Goal: Task Accomplishment & Management: Manage account settings

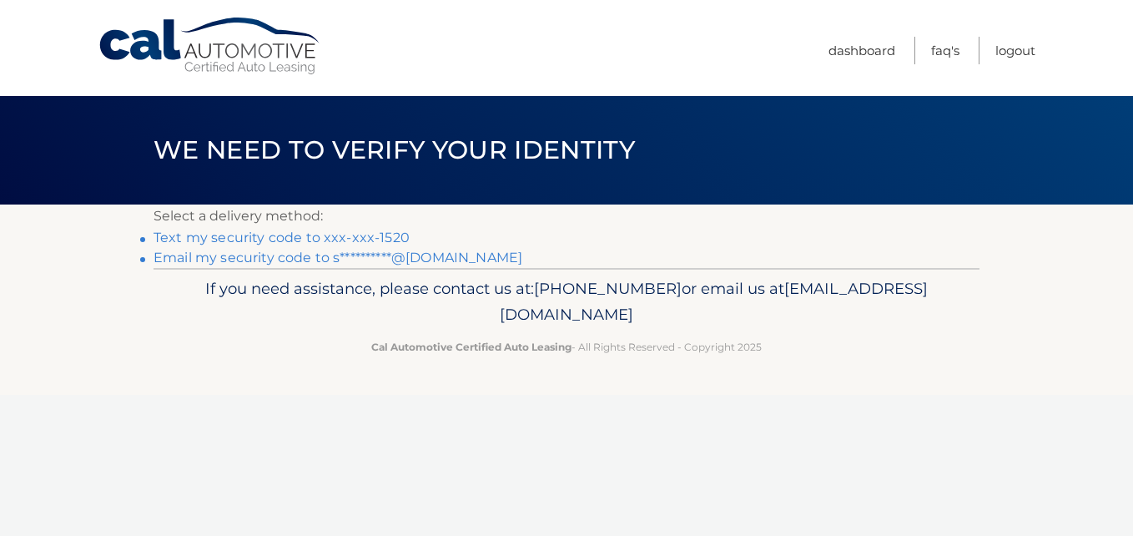
click at [443, 259] on link "**********" at bounding box center [337, 257] width 369 height 16
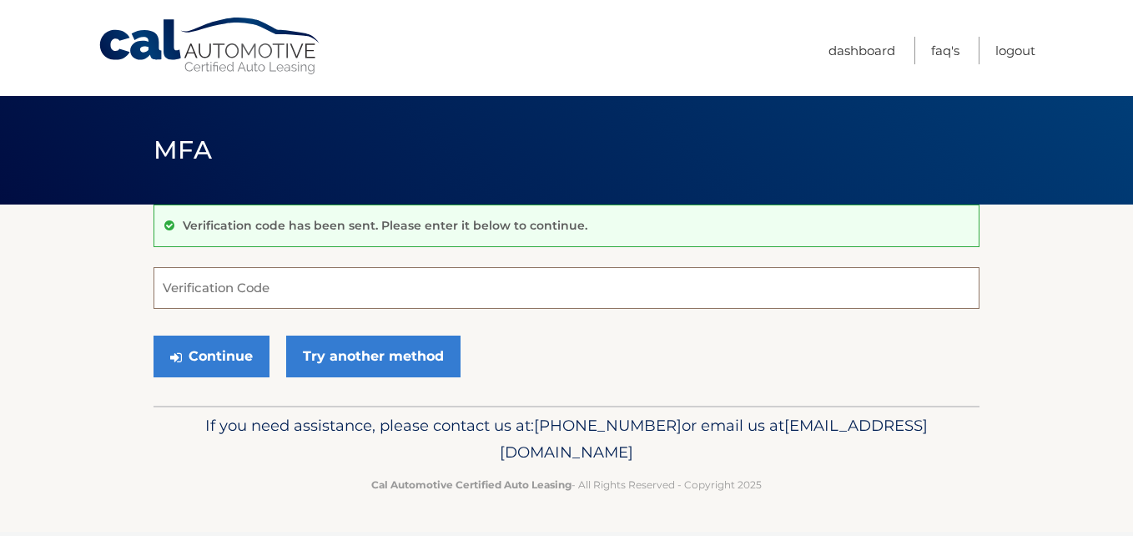
click at [249, 291] on input "Verification Code" at bounding box center [566, 288] width 826 height 42
paste input "024870"
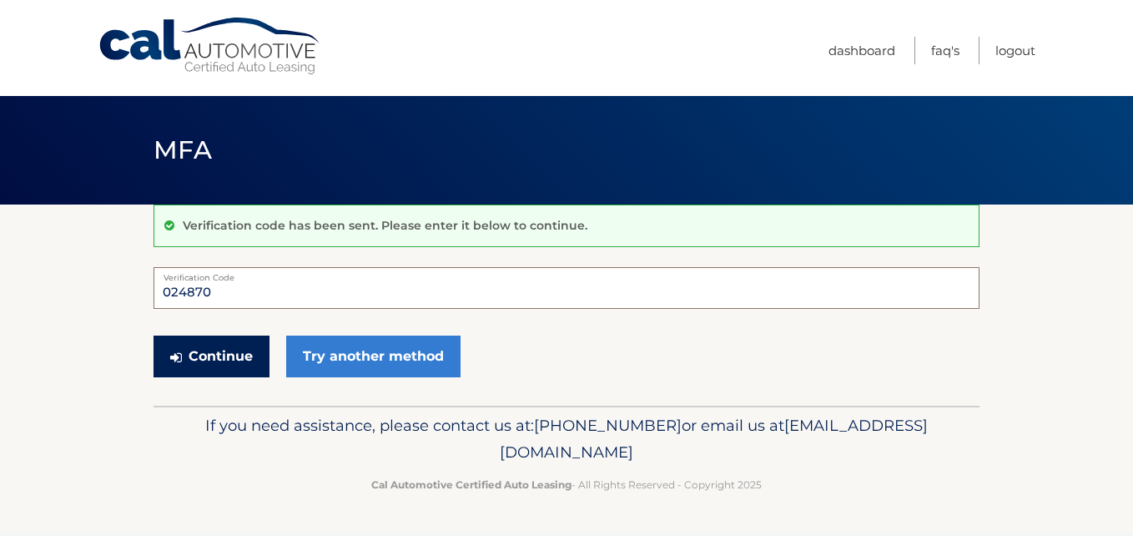
type input "024870"
click at [222, 368] on button "Continue" at bounding box center [211, 356] width 116 height 42
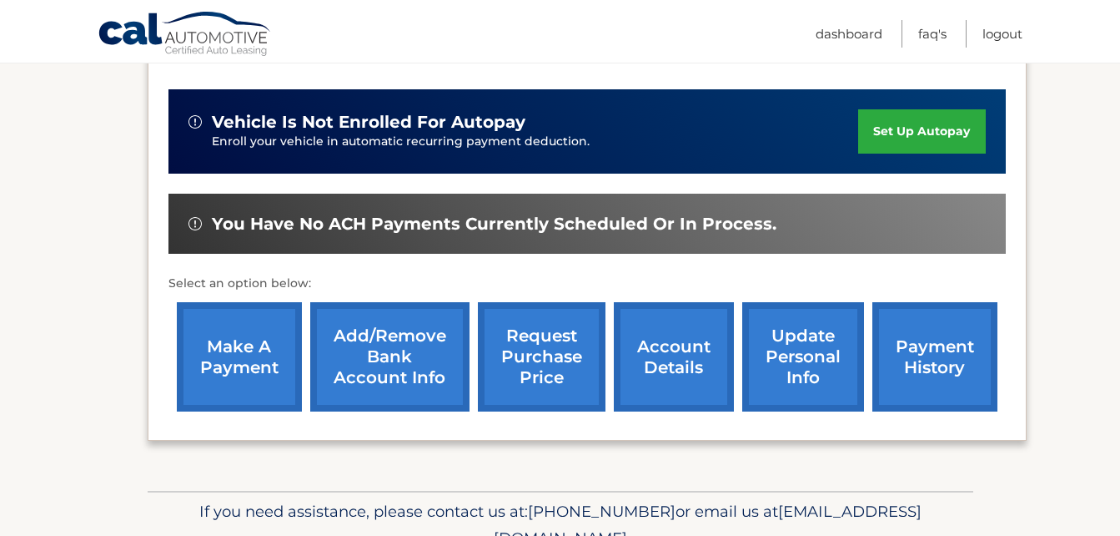
scroll to position [395, 0]
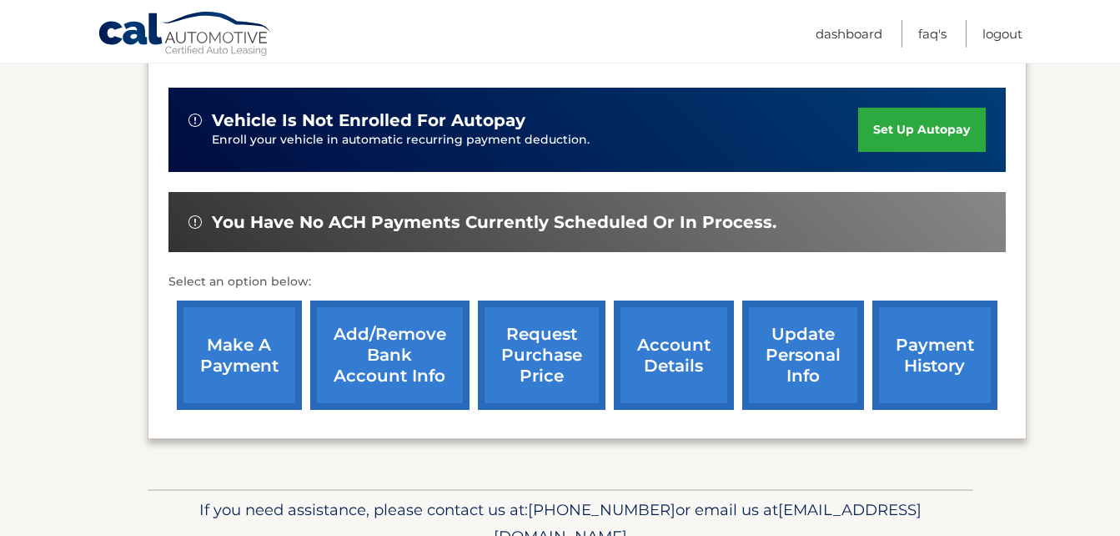
click at [702, 355] on link "account details" at bounding box center [674, 354] width 120 height 109
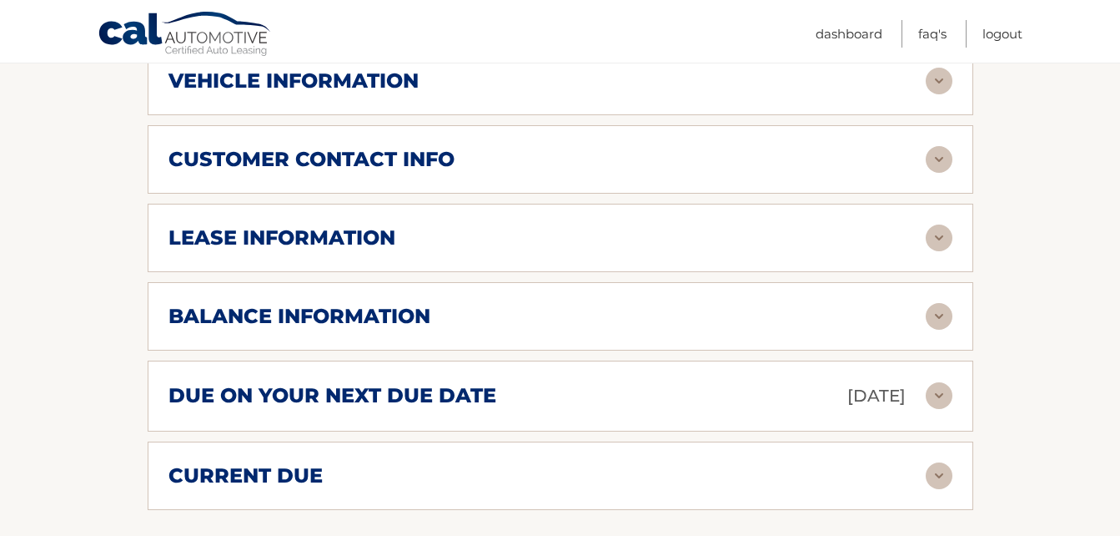
scroll to position [828, 0]
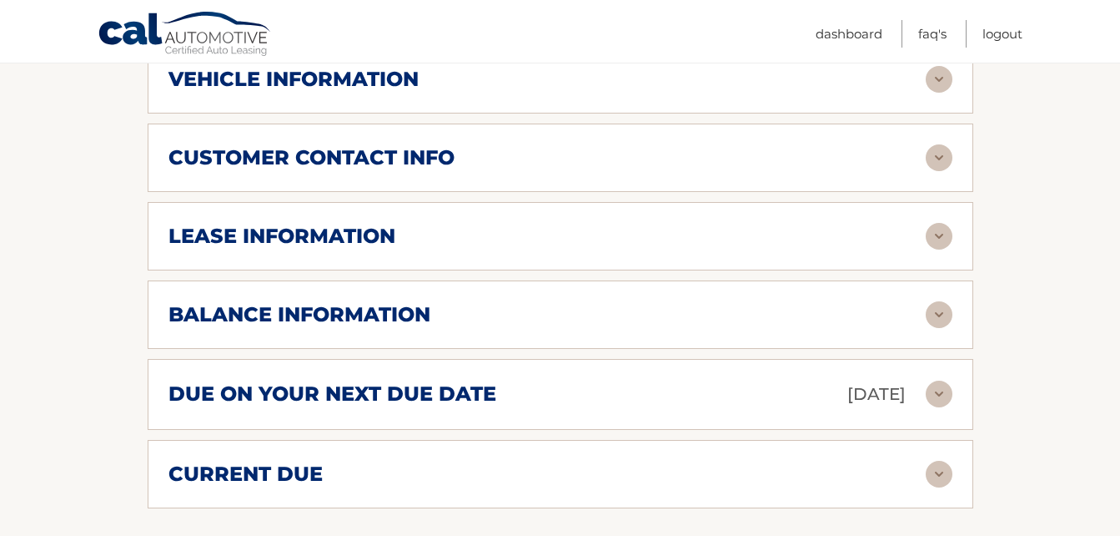
click at [933, 312] on img at bounding box center [939, 314] width 27 height 27
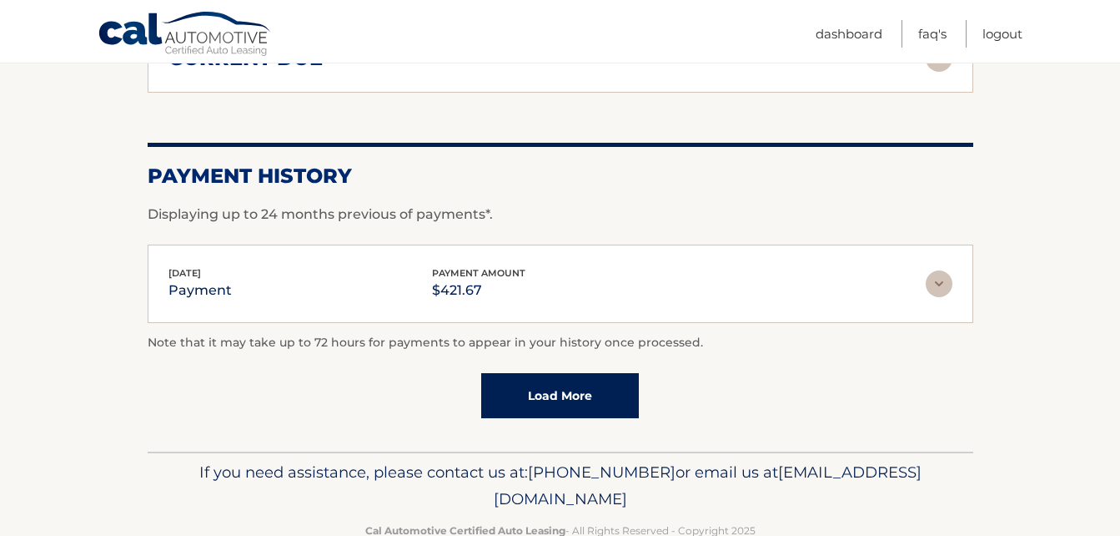
scroll to position [1446, 0]
click at [531, 405] on link "Load More" at bounding box center [560, 394] width 158 height 45
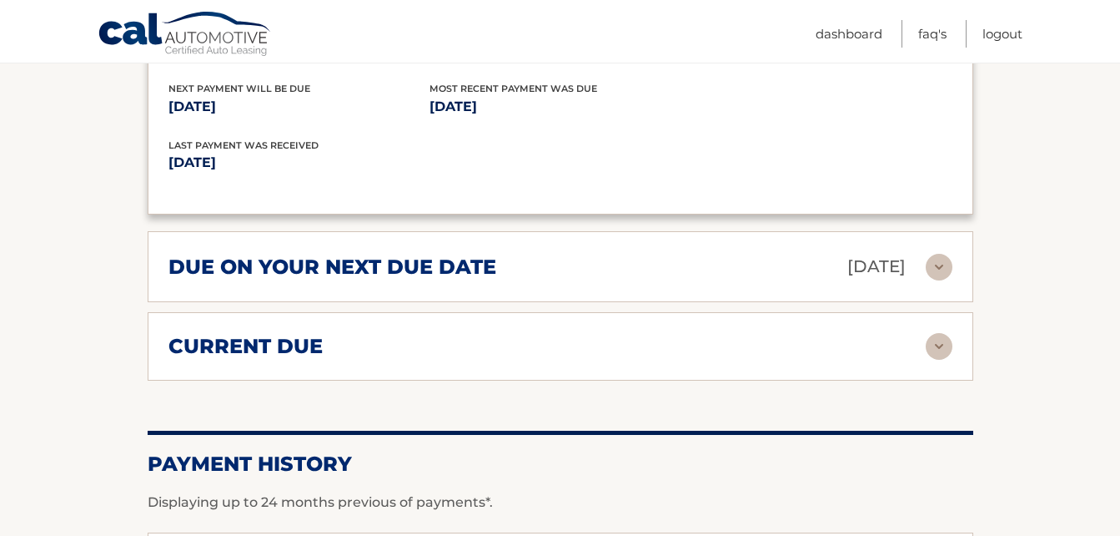
scroll to position [1156, 0]
click at [877, 332] on div "current due Late Charges $0.00 Miscelleneous Charges* $0.00 Sales Tax $0.26 pay…" at bounding box center [561, 347] width 826 height 68
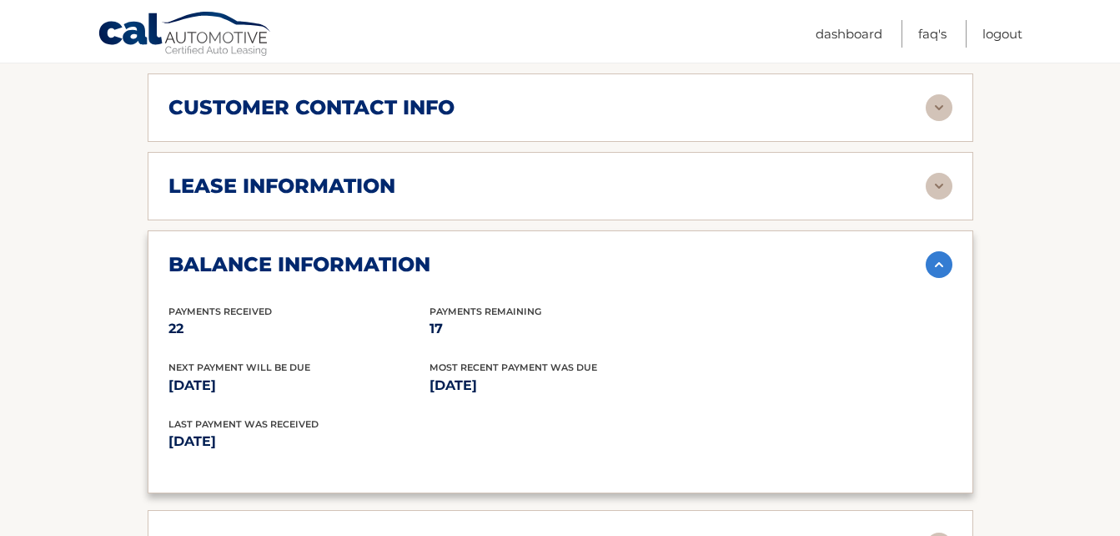
scroll to position [876, 0]
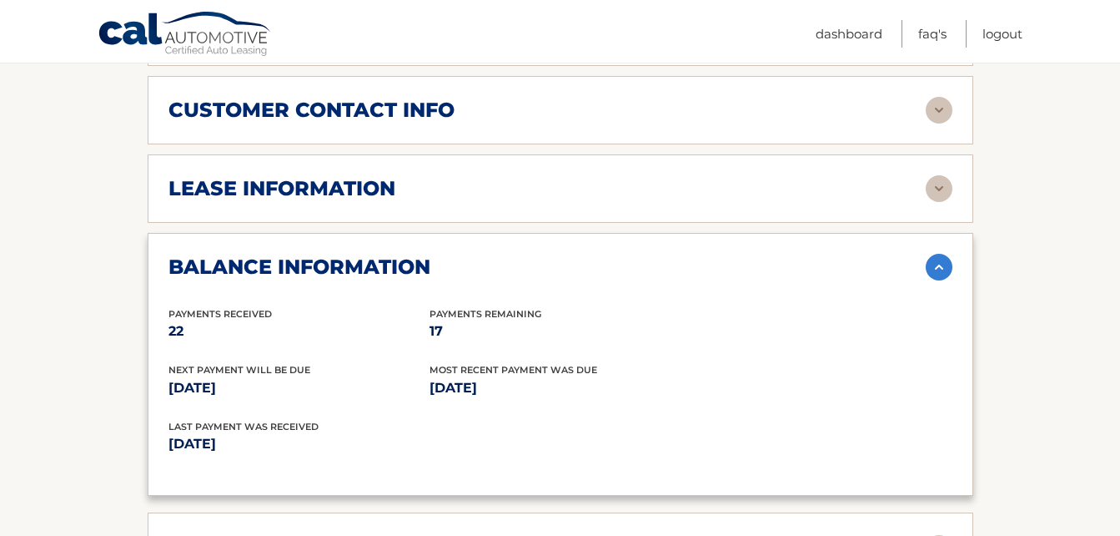
click at [945, 185] on img at bounding box center [939, 188] width 27 height 27
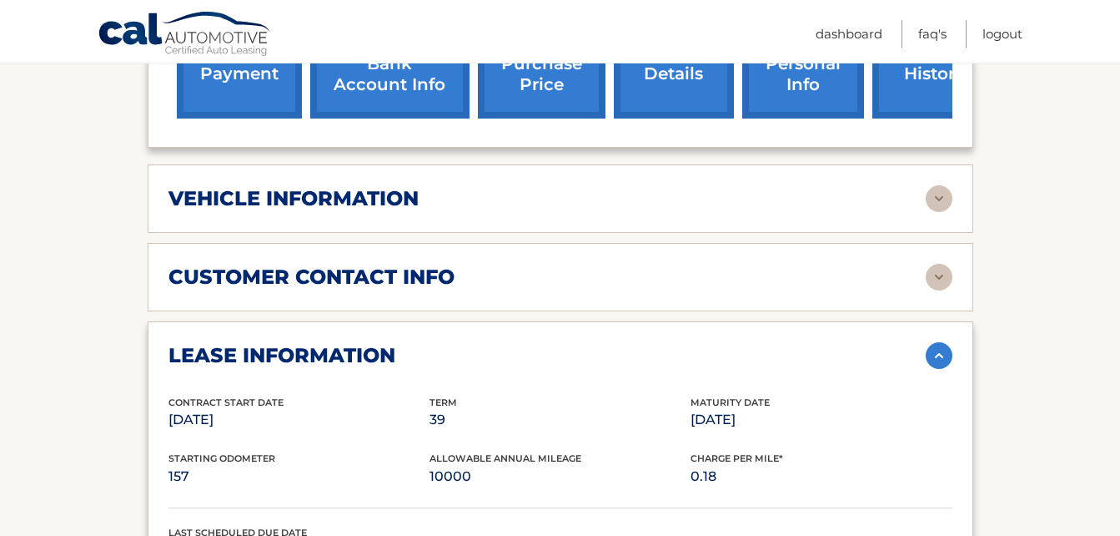
scroll to position [621, 0]
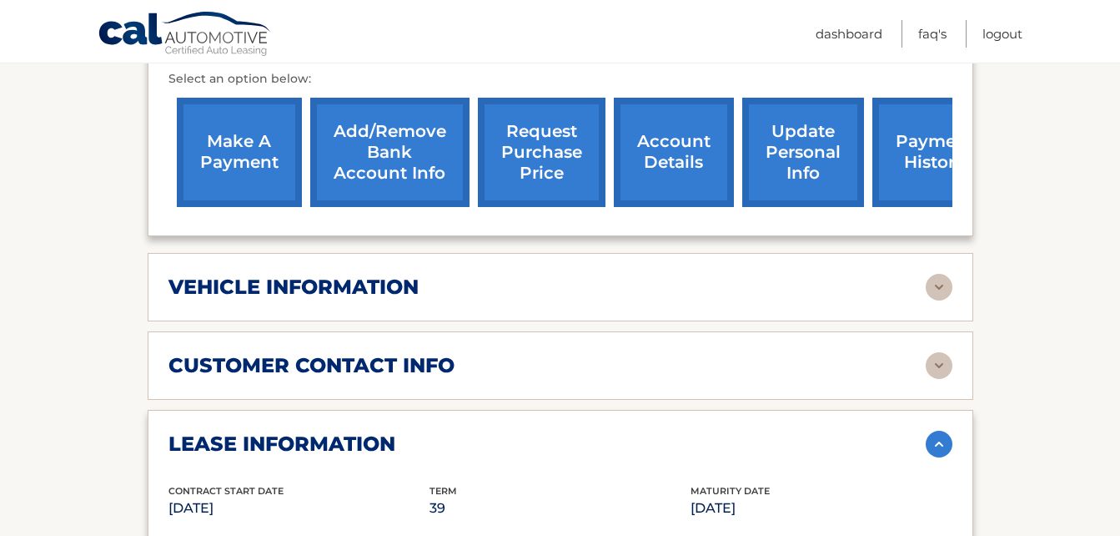
click at [939, 286] on img at bounding box center [939, 287] width 27 height 27
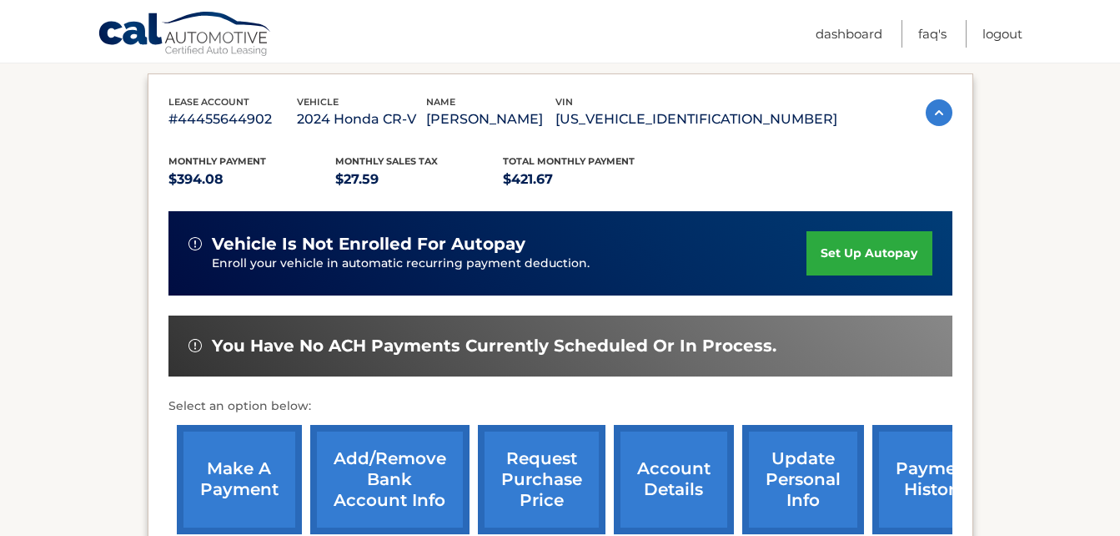
scroll to position [0, 0]
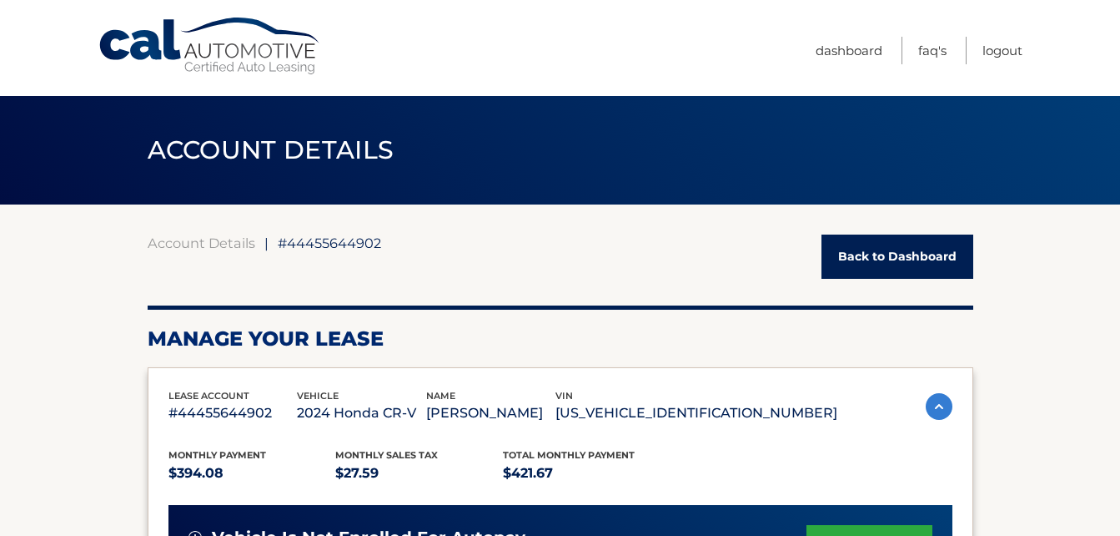
click at [865, 263] on link "Back to Dashboard" at bounding box center [898, 256] width 152 height 44
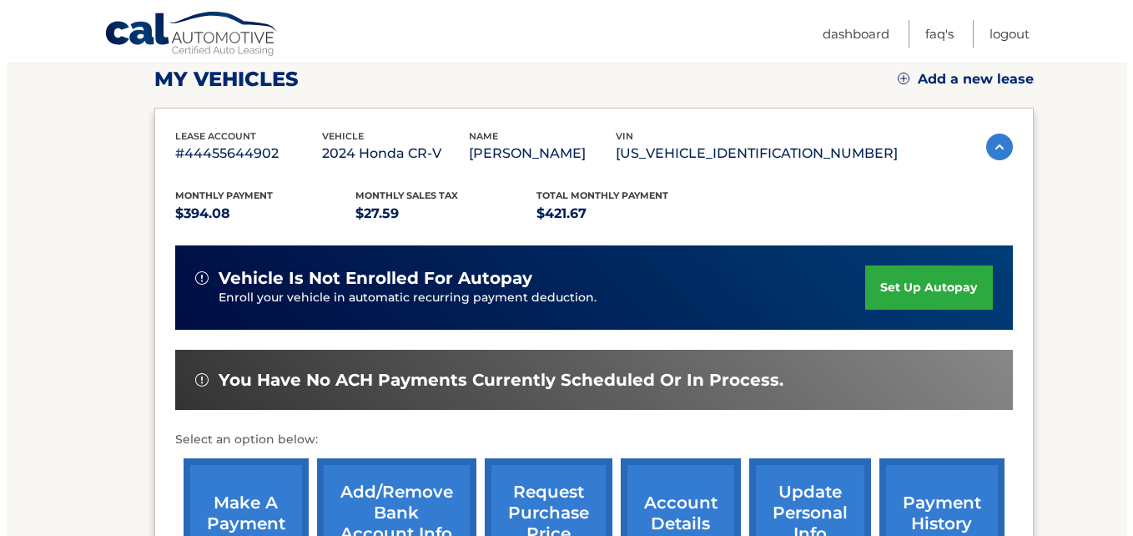
scroll to position [299, 0]
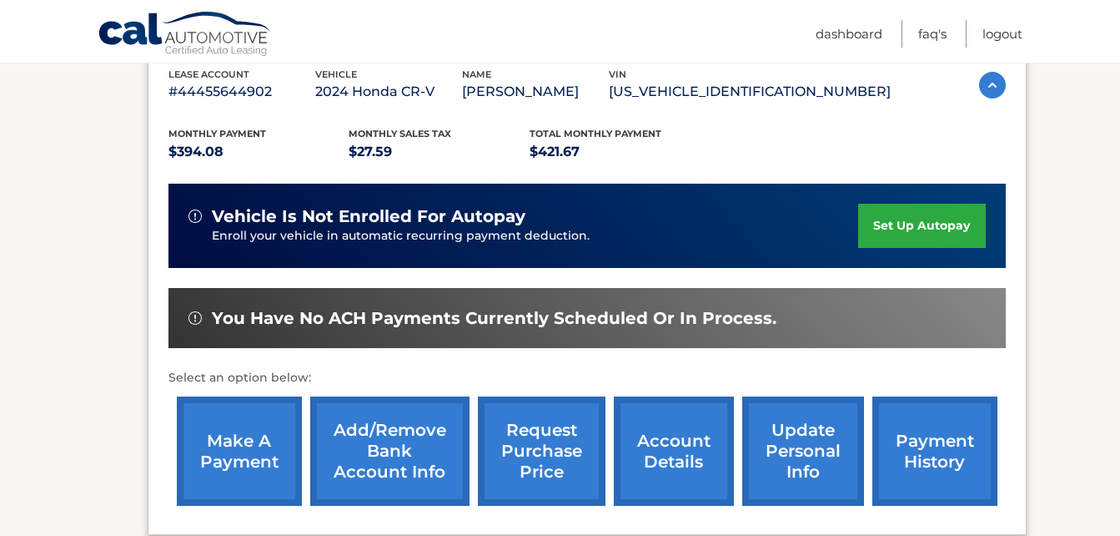
click at [568, 468] on link "request purchase price" at bounding box center [542, 450] width 128 height 109
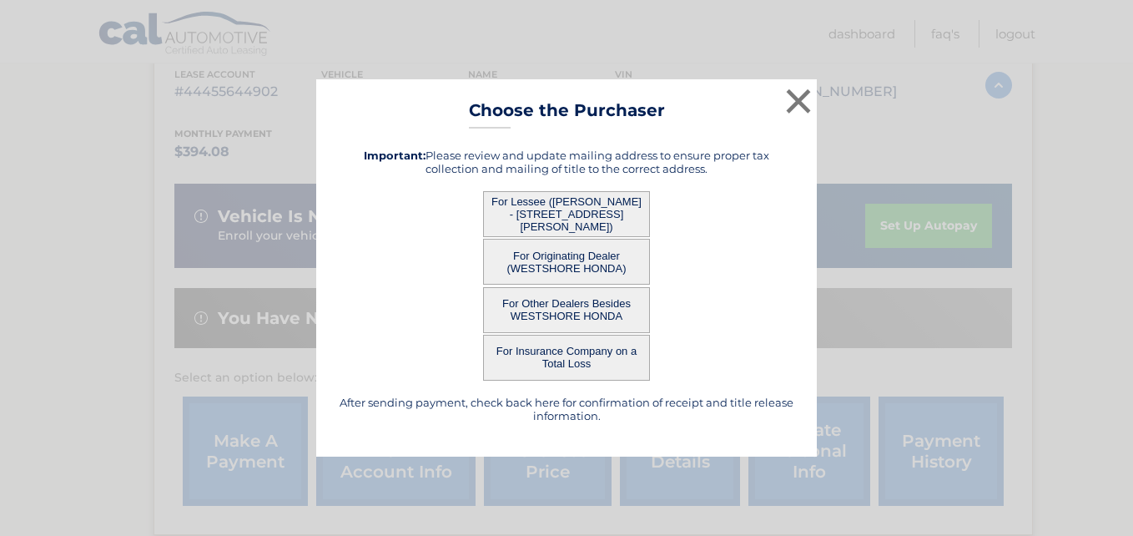
click at [578, 209] on button "For Lessee ([PERSON_NAME] - [STREET_ADDRESS][PERSON_NAME])" at bounding box center [566, 214] width 167 height 46
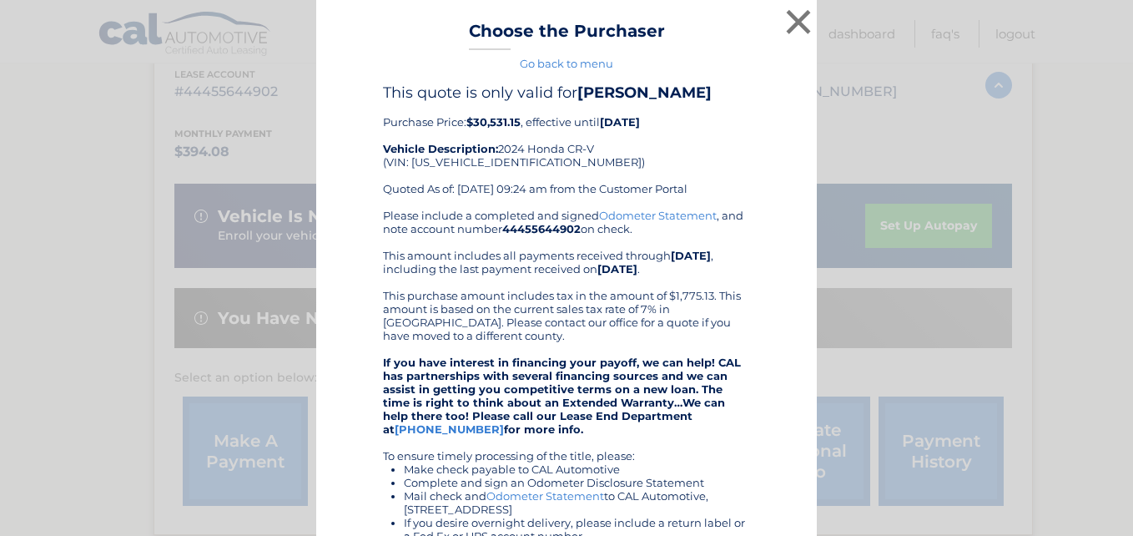
click at [586, 214] on div "Please include a completed and signed Odometer Statement , and note account num…" at bounding box center [566, 442] width 367 height 467
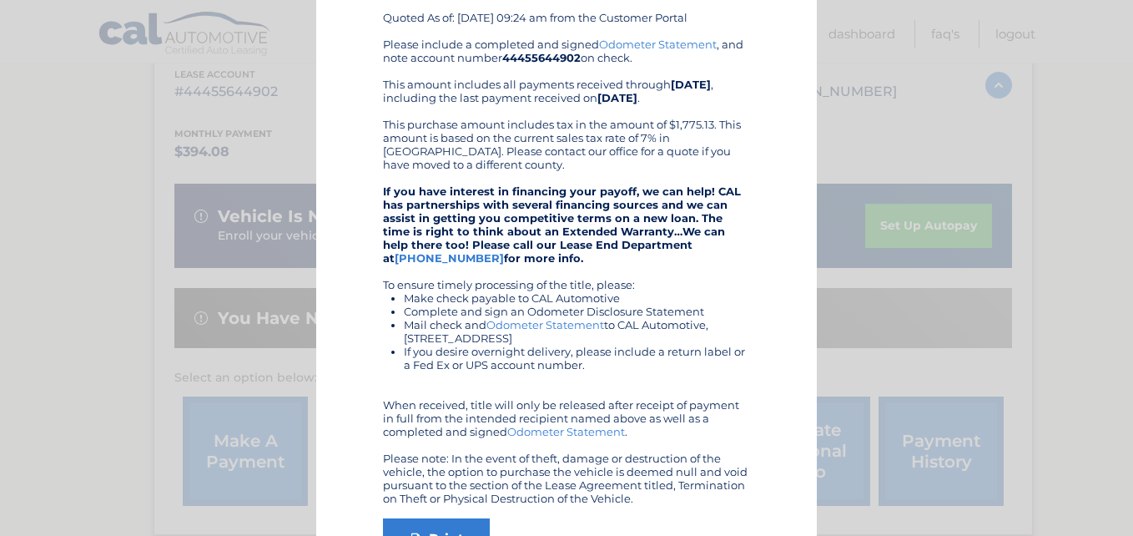
scroll to position [276, 0]
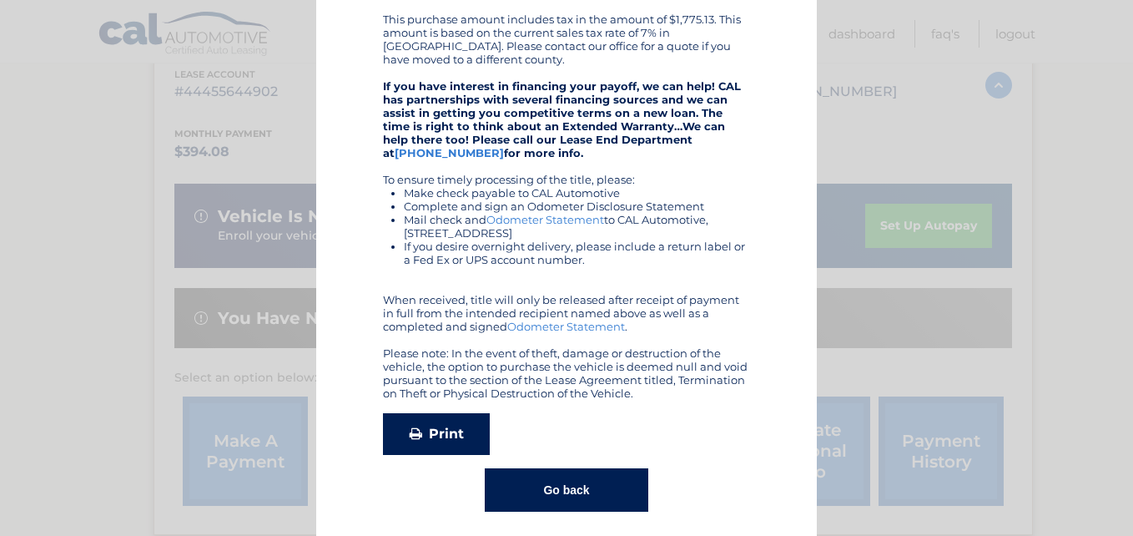
click at [432, 433] on link "Print" at bounding box center [436, 434] width 107 height 42
click at [527, 488] on button "Go back" at bounding box center [566, 489] width 163 height 43
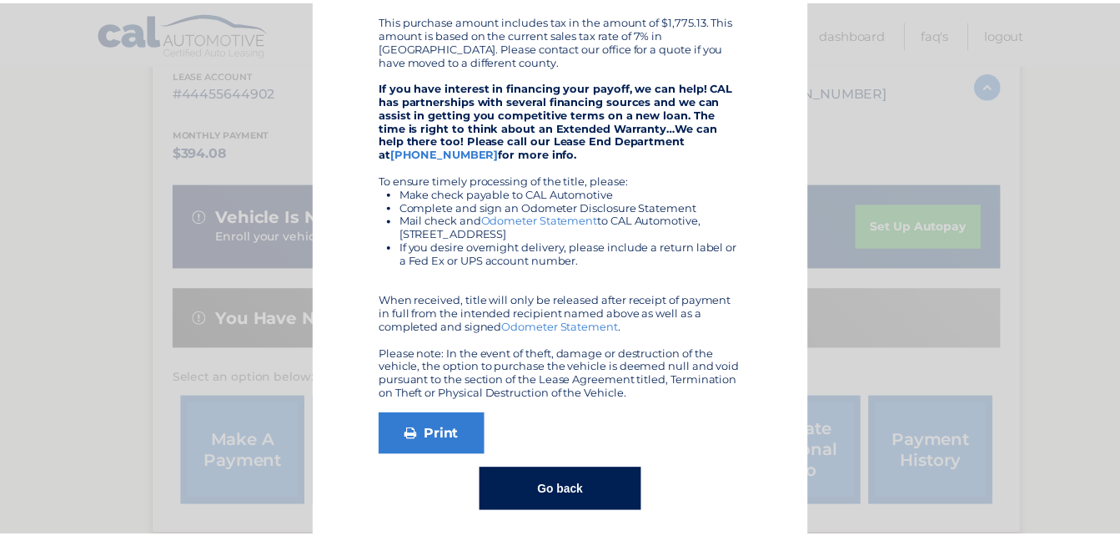
scroll to position [0, 0]
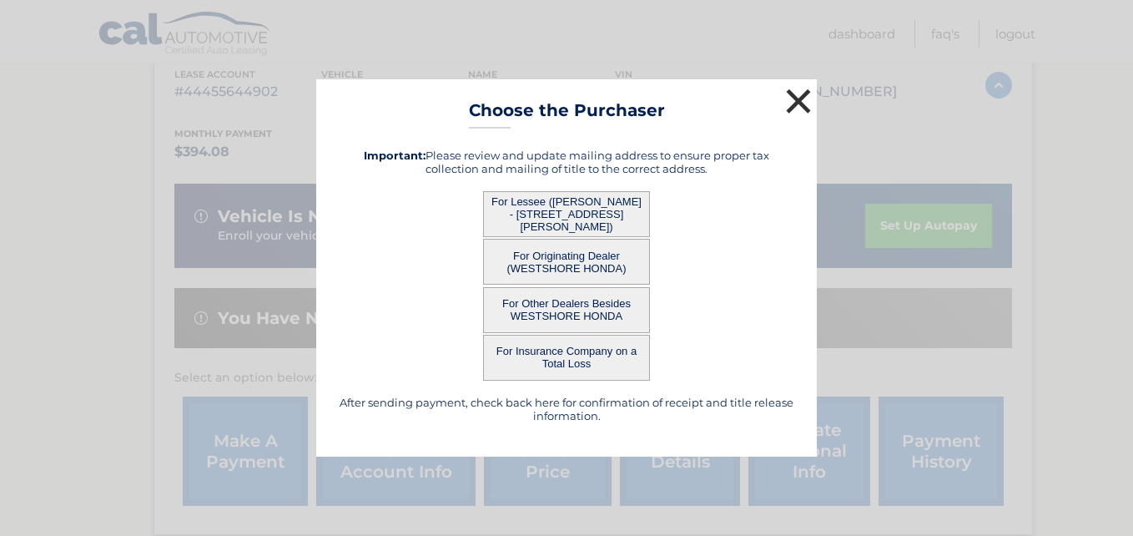
click at [797, 103] on button "×" at bounding box center [798, 100] width 33 height 33
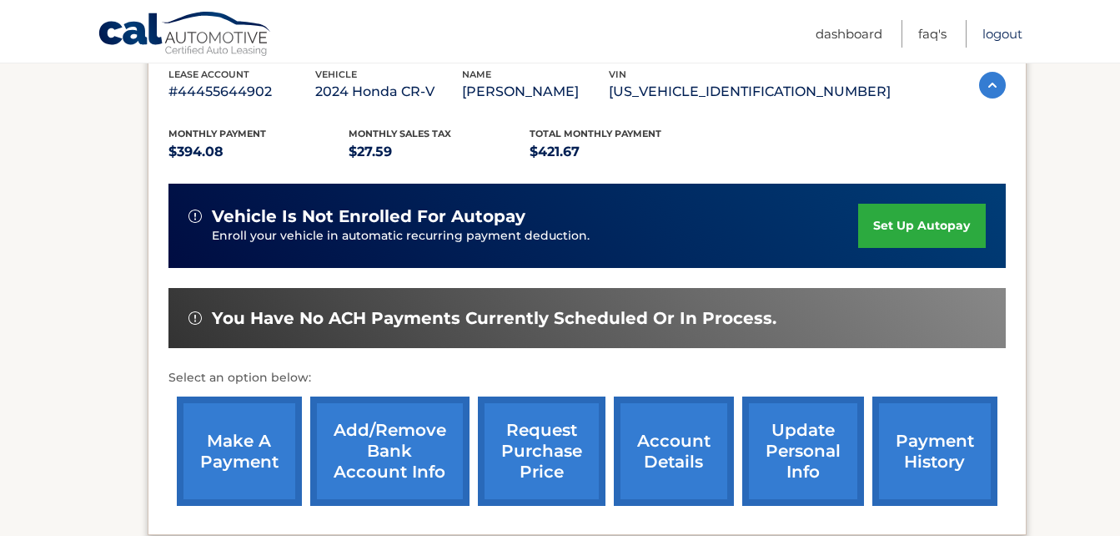
click at [999, 35] on link "Logout" at bounding box center [1003, 34] width 40 height 28
